Goal: Task Accomplishment & Management: Complete application form

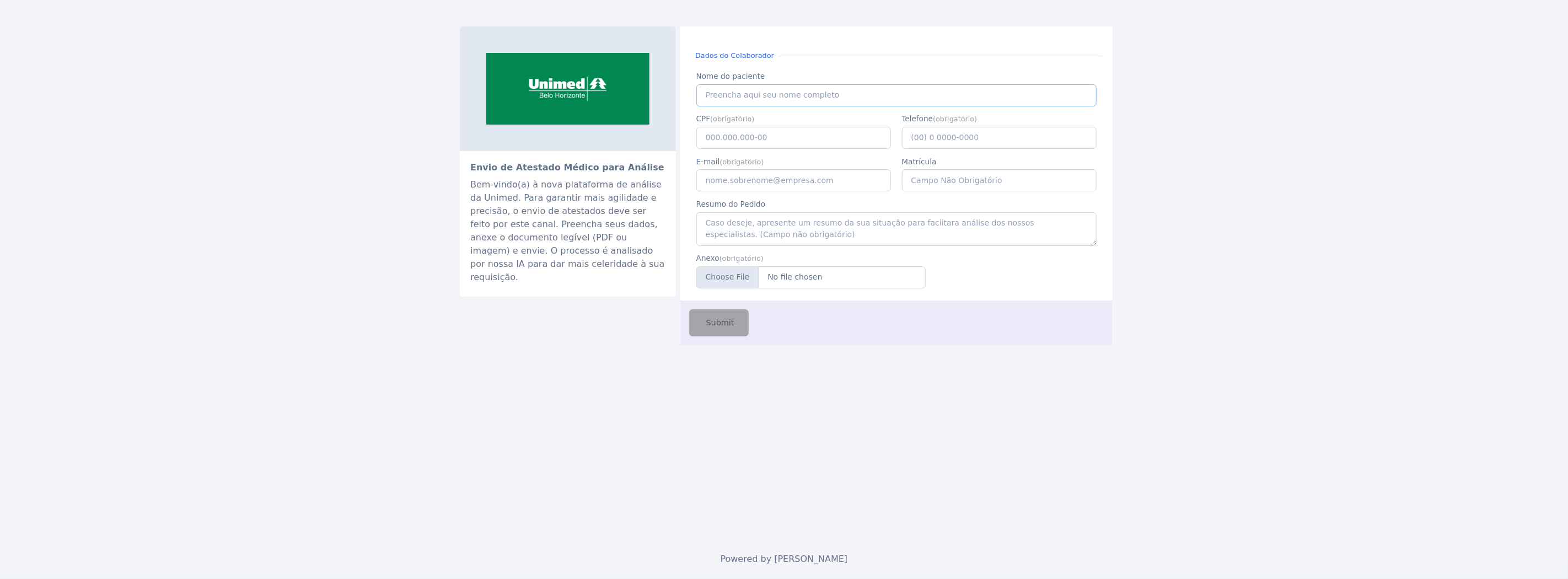
click at [755, 96] on input "Nome do paciente" at bounding box center [896, 95] width 400 height 22
click at [731, 144] on input "CPF" at bounding box center [793, 138] width 195 height 22
paste input "111.141.736-90"
type input "111.141.736-90"
click at [808, 190] on input "E-mail" at bounding box center [793, 180] width 195 height 22
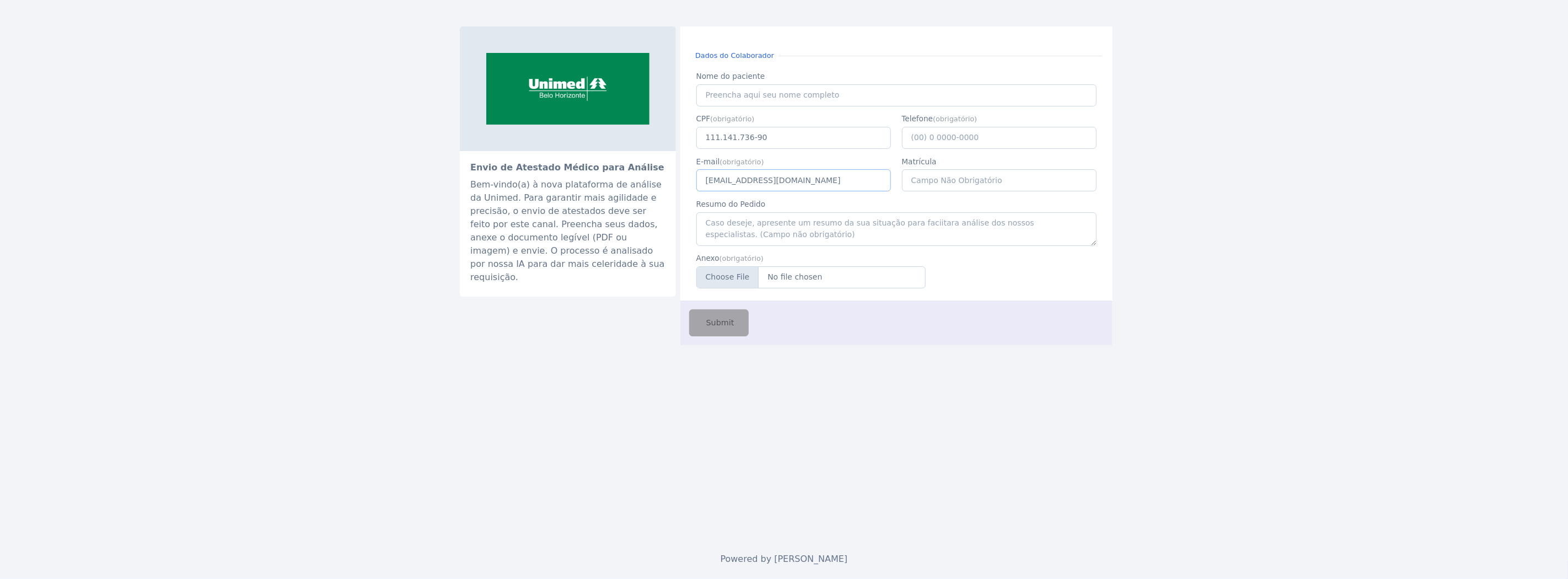
type input "[EMAIL_ADDRESS][DOMAIN_NAME]"
click at [930, 135] on input "Telefone" at bounding box center [998, 138] width 195 height 22
type input "[PHONE_NUMBER]"
click at [748, 98] on input "Nome do paciente" at bounding box center [896, 95] width 400 height 22
click at [779, 278] on input "Anexo" at bounding box center [810, 277] width 229 height 22
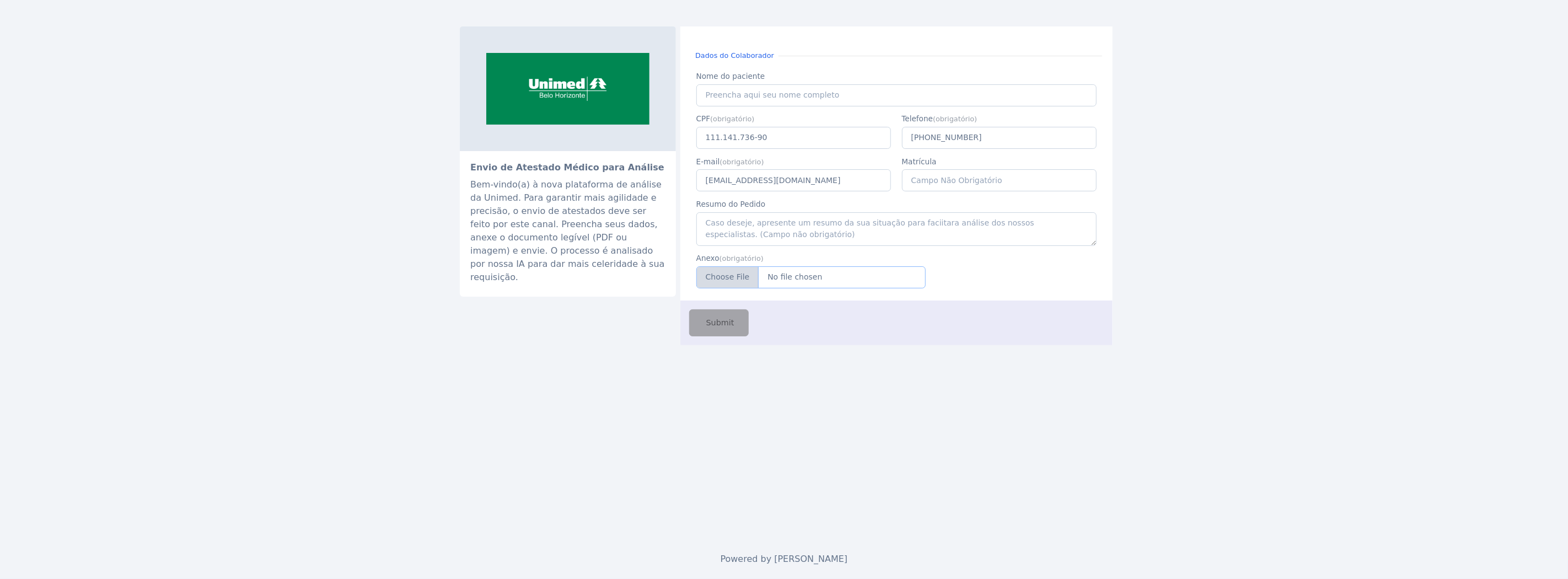
type input "C:\fakepath\JACIARA [PERSON_NAME].pdf"
click at [829, 103] on input "Nome do paciente" at bounding box center [896, 95] width 400 height 22
paste input "JACIARA [PERSON_NAME]"
type input "JACIARA [PERSON_NAME]"
click at [731, 324] on span "Submit" at bounding box center [719, 323] width 30 height 12
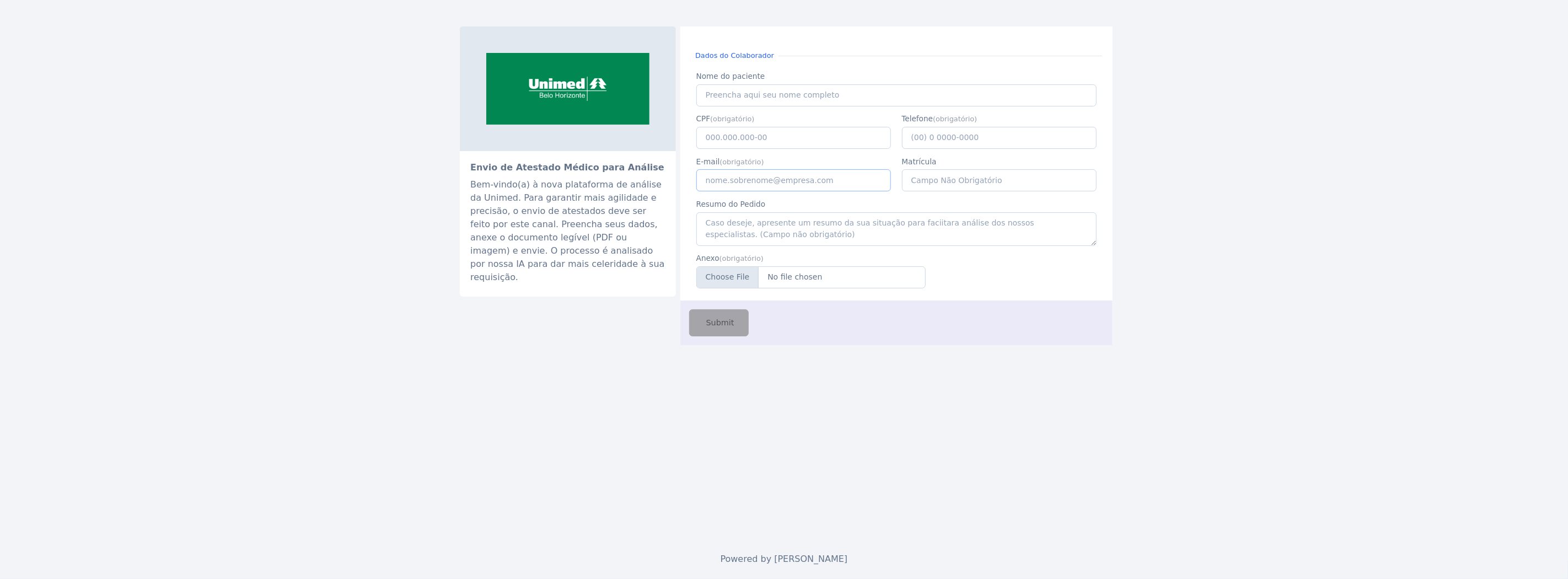
click at [721, 186] on input "E-mail" at bounding box center [793, 180] width 195 height 22
click at [681, 205] on div "Dados do Colaborador Nome do paciente Nome do paciente CPF (obrigatório) CPF (O…" at bounding box center [896, 164] width 432 height 274
click at [732, 139] on input "CPF" at bounding box center [793, 138] width 195 height 22
click at [688, 210] on div "Dados do Colaborador Nome do paciente Nome do paciente CPF (obrigatório) CPF (O…" at bounding box center [896, 168] width 432 height 284
click at [943, 142] on input "Telefone" at bounding box center [998, 138] width 195 height 22
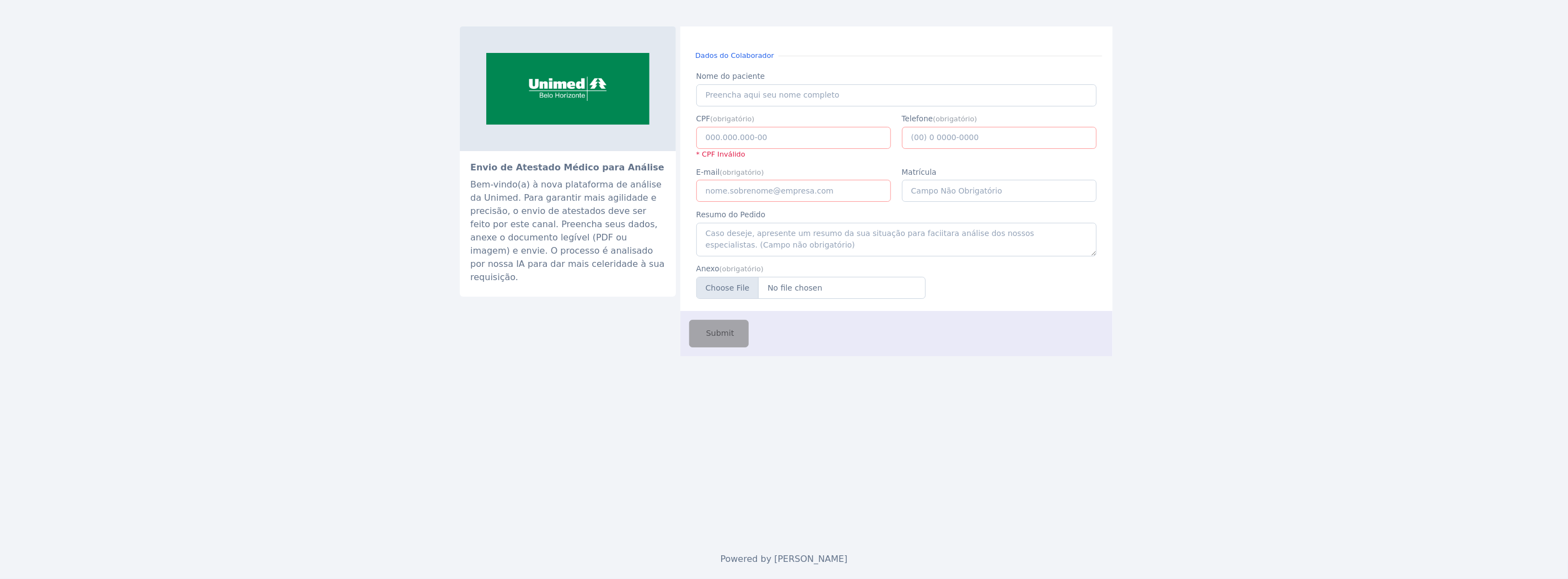
click at [1244, 157] on div "Envio de Atestado Médico para Análise Bem-vindo(a) à nova plataforma de análise…" at bounding box center [784, 289] width 1568 height 579
click at [814, 91] on input "Nome do paciente" at bounding box center [896, 95] width 400 height 22
paste input "JACQUELINE DE JESUS FRONT"
type input "JACQUELINE DE JESUS FRONT"
click at [786, 141] on input "CPF" at bounding box center [793, 138] width 195 height 22
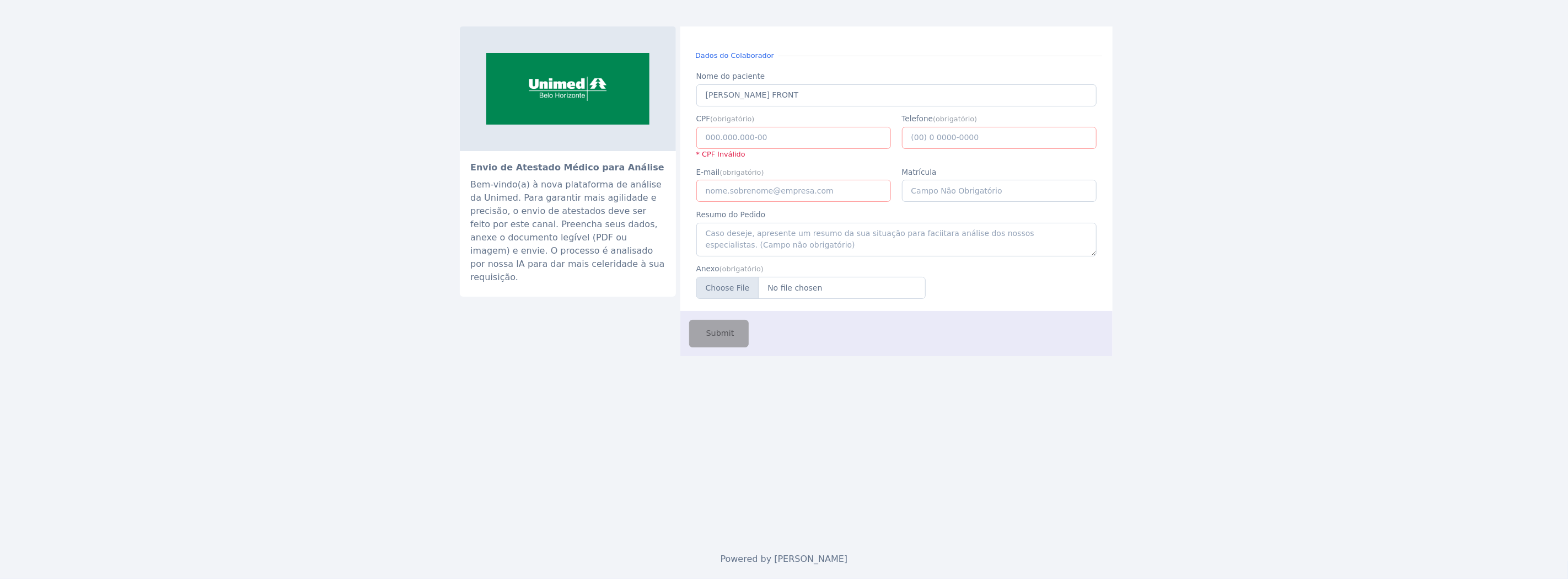
paste input "808.849.386-20"
type input "808.849.386-20"
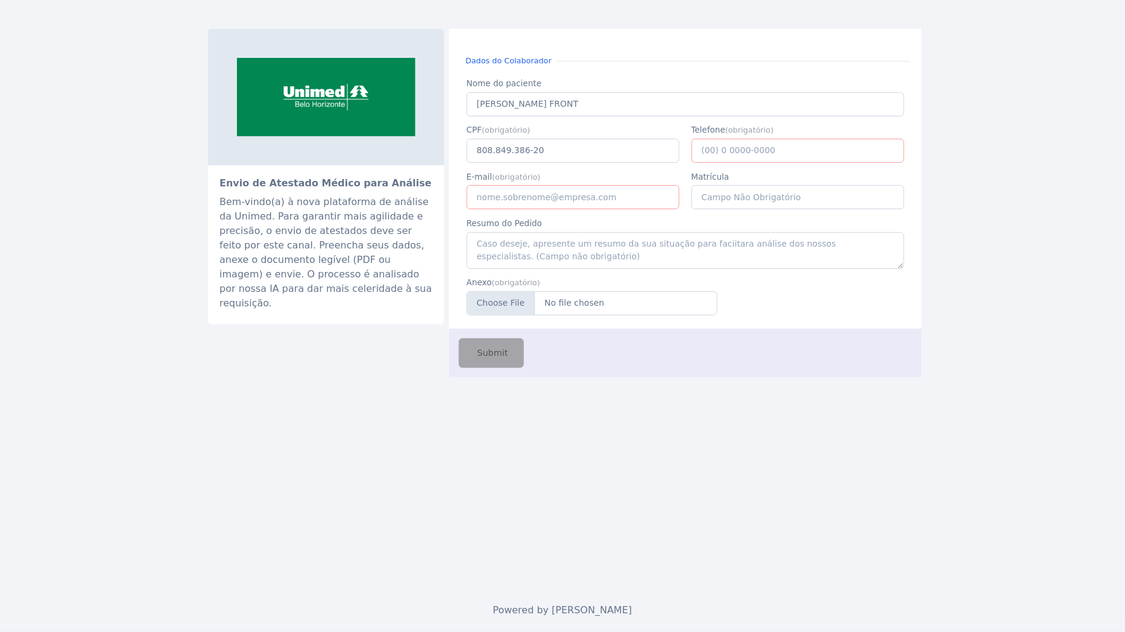
click at [734, 161] on input "Telefone" at bounding box center [797, 151] width 213 height 24
type input "[PHONE_NUMBER]"
type input "[EMAIL_ADDRESS][DOMAIN_NAME]"
click at [588, 312] on input "Anexo" at bounding box center [592, 303] width 251 height 24
type input "C:\fakepath\JACQUELINE DE JESUS FRONT.pdf"
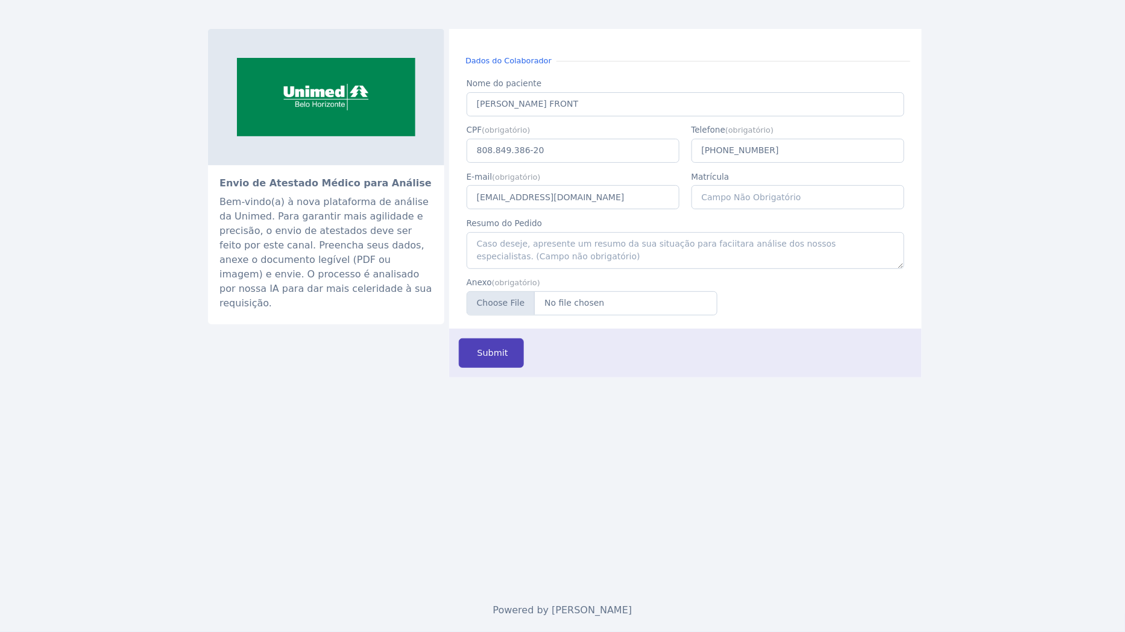
click at [485, 354] on span "Submit" at bounding box center [491, 353] width 33 height 13
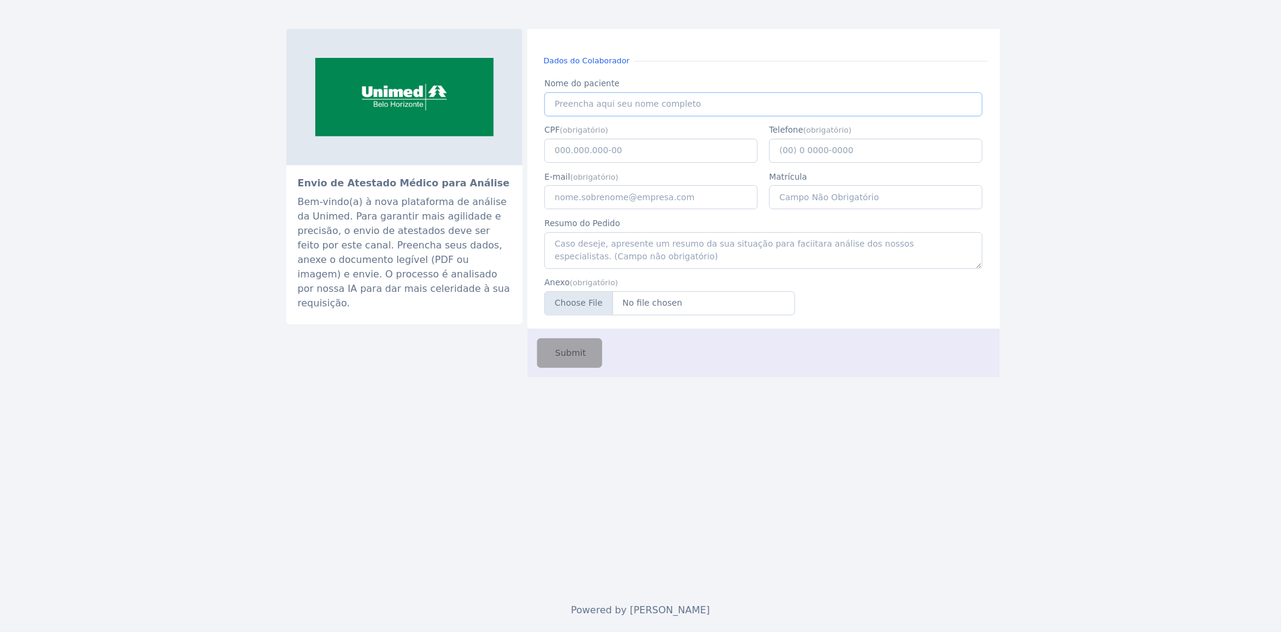
click at [668, 107] on input "Nome do paciente" at bounding box center [763, 104] width 438 height 24
paste input "JACQUELINE SIRIA BAETA BARBOSA LOPES"
type input "JACQUELINE SIRIA BAETA BARBOSA LOPES"
click at [617, 154] on input "CPF" at bounding box center [650, 151] width 213 height 24
paste input "569.672.336-53"
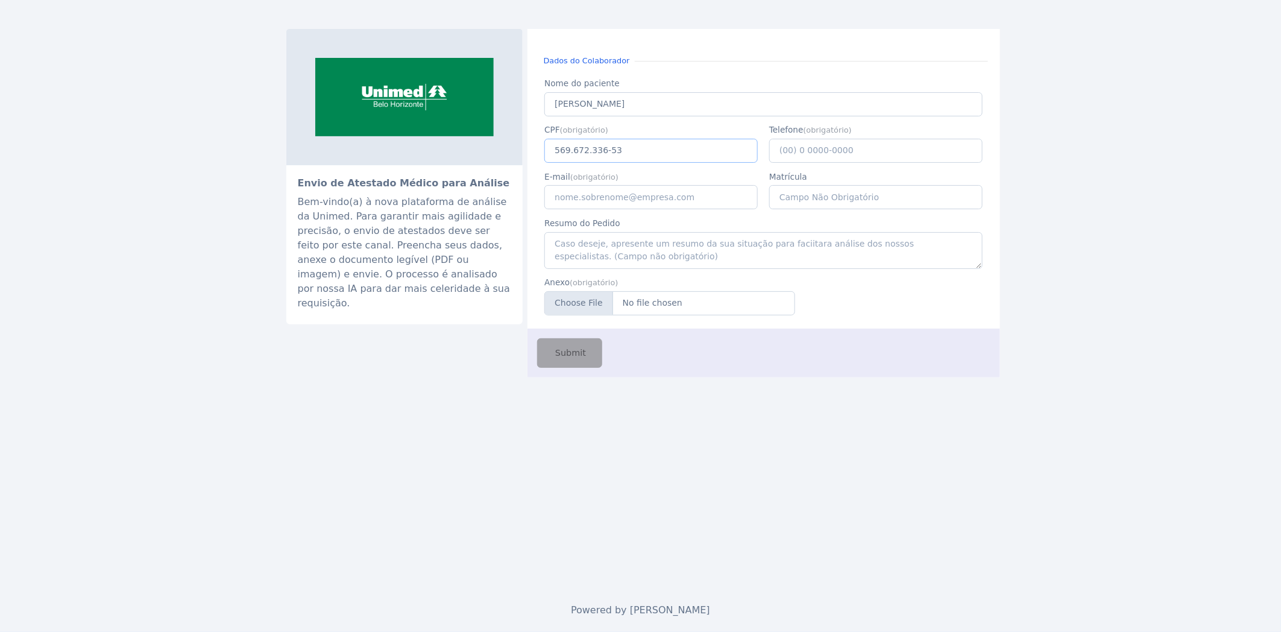
type input "569.672.336-53"
click at [851, 157] on input "Telefone" at bounding box center [875, 151] width 213 height 24
type input "[PHONE_NUMBER]"
type input "[EMAIL_ADDRESS][DOMAIN_NAME]"
click at [680, 311] on input "Anexo" at bounding box center [669, 303] width 251 height 24
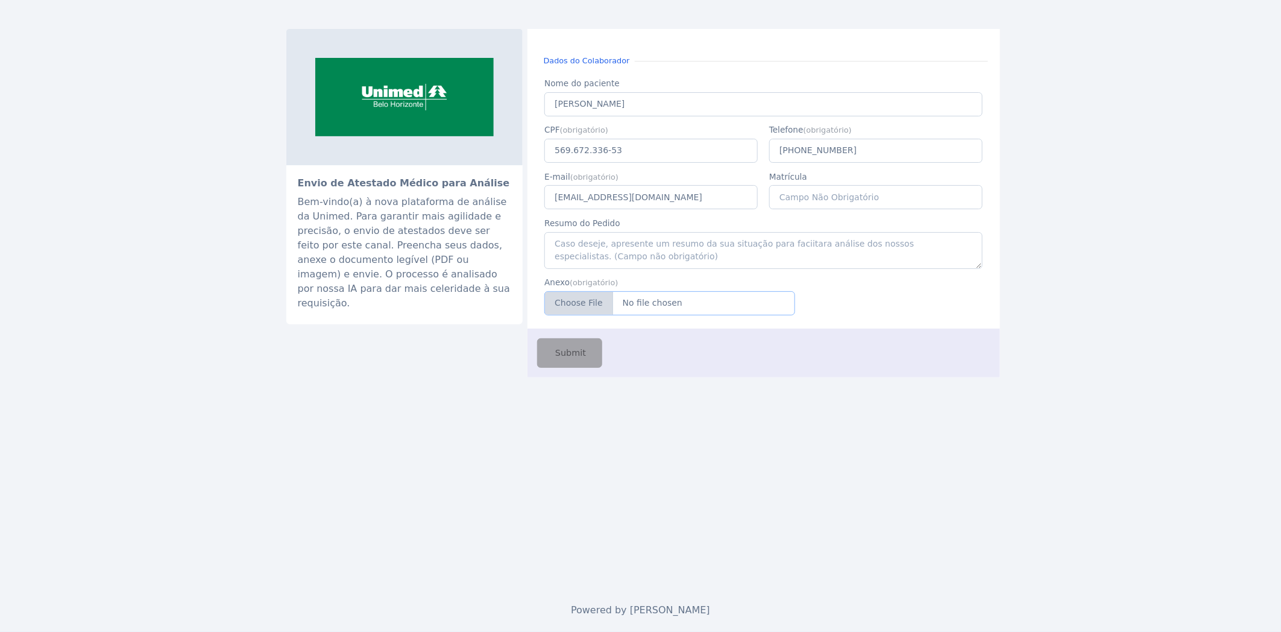
type input "C:\fakepath\JACQUELINE SIRIA BAETA BARBOSA LOPES.pdf"
drag, startPoint x: 160, startPoint y: 282, endPoint x: 814, endPoint y: 406, distance: 666.4
click at [814, 406] on div "Envio de Atestado Médico para Análise Bem-vindo(a) à nova plataforma de análise…" at bounding box center [640, 294] width 723 height 588
